Goal: Use online tool/utility: Utilize a website feature to perform a specific function

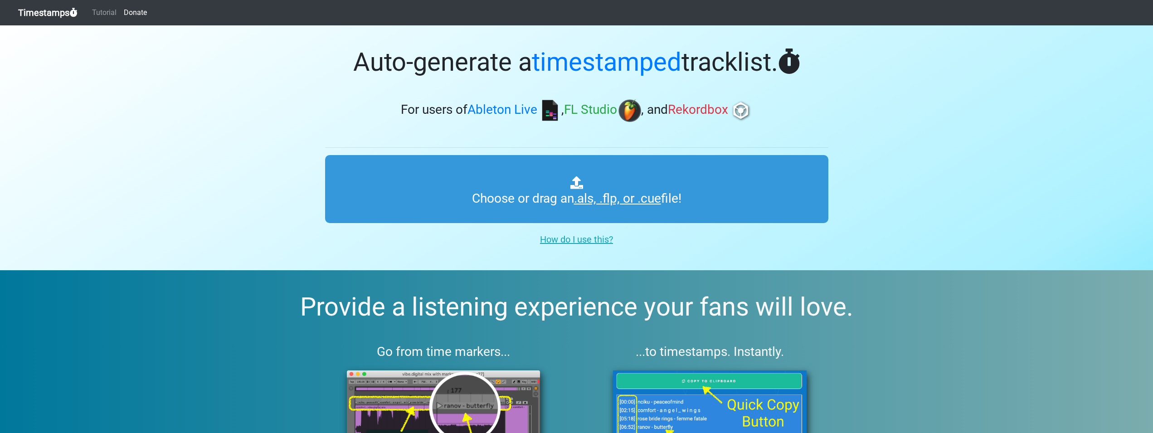
click at [506, 189] on input "Choose or drag an .als, .flp, or .cue file!" at bounding box center [576, 189] width 503 height 68
type input "C:\fakepath\cvrltpro mix 10.als"
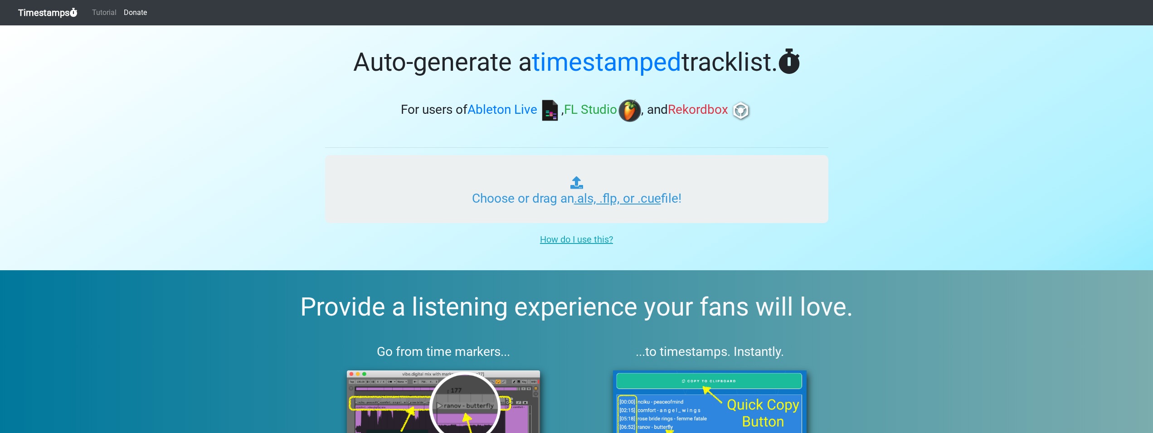
click at [574, 207] on input "Choose or drag an .als, .flp, or .cue file!" at bounding box center [576, 189] width 503 height 68
type input "C:\fakepath\cvrltpro mix 10.als"
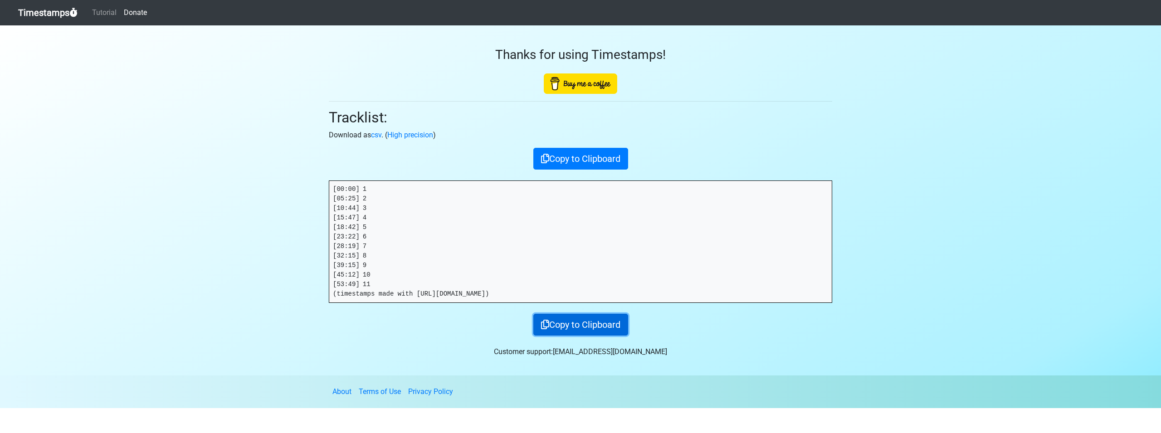
click at [578, 323] on button "Copy to Clipboard" at bounding box center [580, 325] width 95 height 22
